Goal: Task Accomplishment & Management: Manage account settings

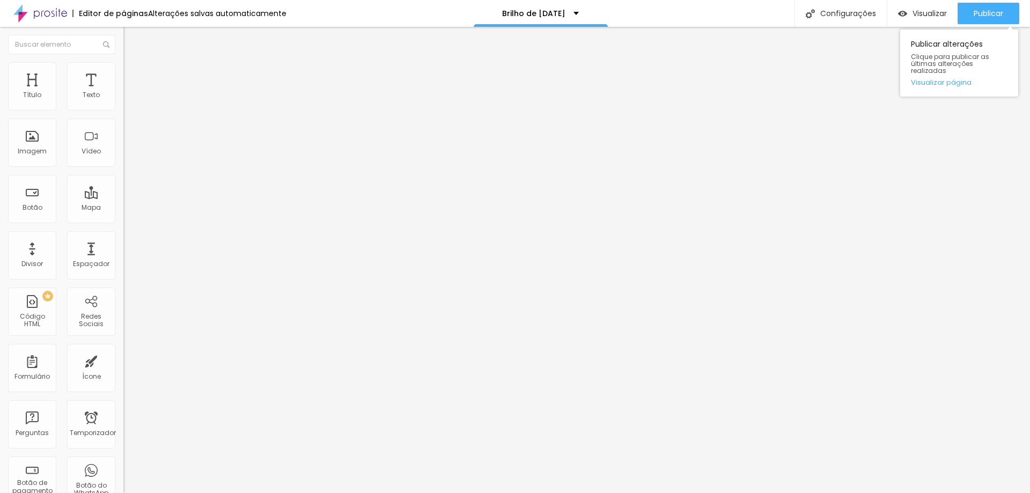
click at [997, 1] on div "Publicar Publicar alterações Clique para publicar as últimas alterações realiza…" at bounding box center [989, 13] width 62 height 27
click at [1002, 9] on font "Publicar" at bounding box center [989, 13] width 30 height 11
click at [983, 10] on font "Publicar" at bounding box center [989, 13] width 30 height 11
click at [979, 14] on font "Publicar" at bounding box center [989, 13] width 30 height 11
click at [987, 10] on font "Publicar" at bounding box center [989, 13] width 30 height 11
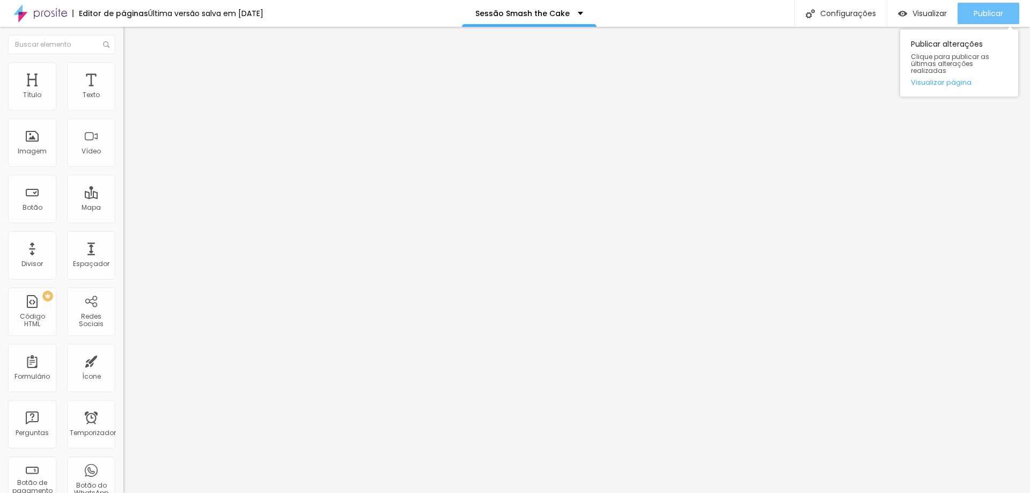
click at [996, 13] on font "Publicar" at bounding box center [989, 13] width 30 height 11
click at [987, 16] on font "Publicar" at bounding box center [989, 13] width 30 height 11
click at [988, 16] on font "Publicar" at bounding box center [989, 13] width 30 height 11
click at [982, 18] on div "Publicar" at bounding box center [989, 13] width 30 height 21
